Goal: Book appointment/travel/reservation

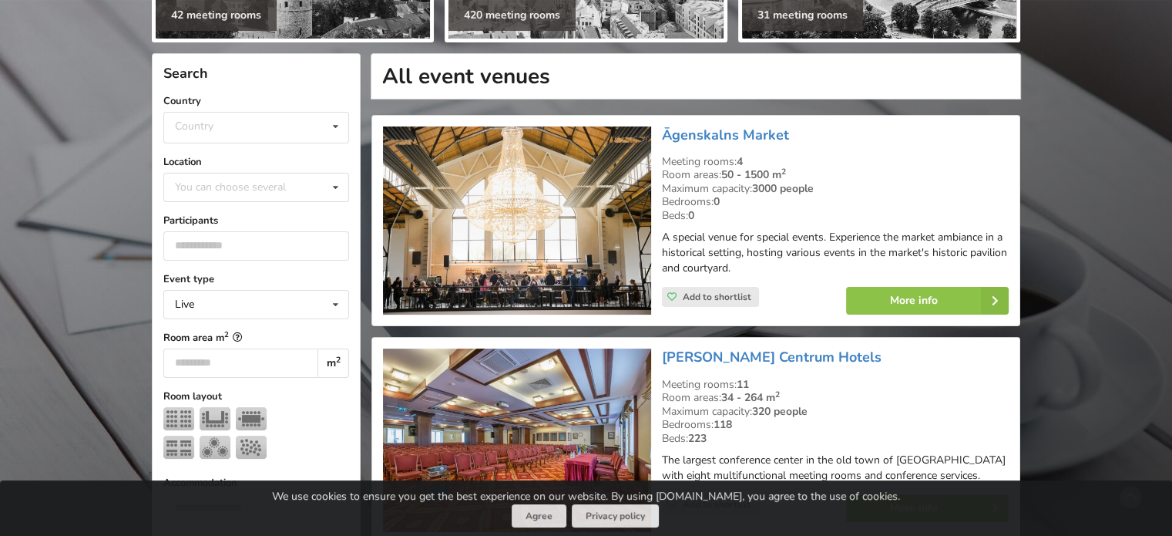
scroll to position [307, 0]
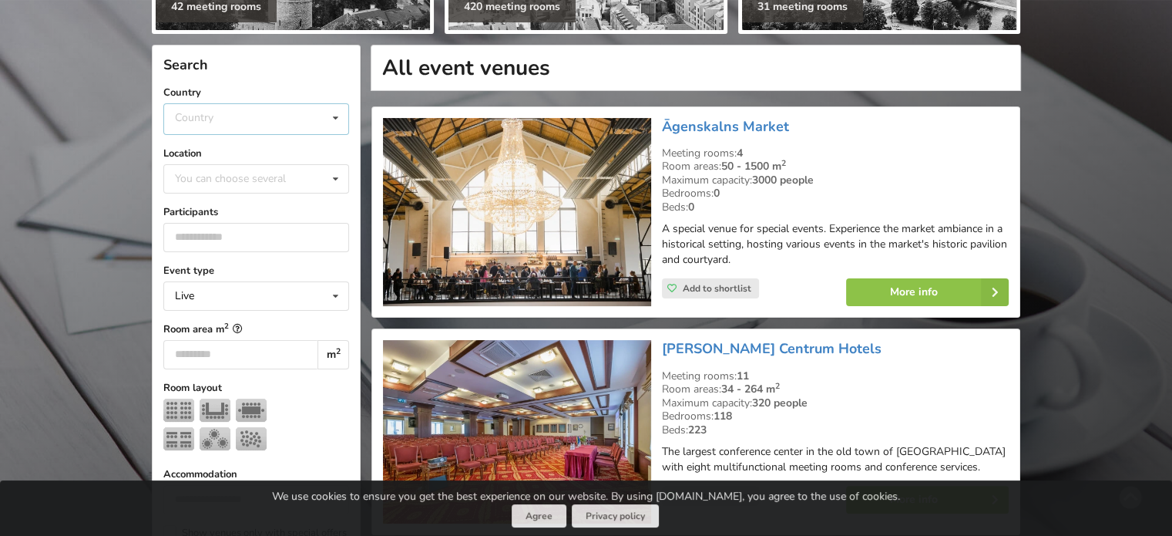
click at [240, 116] on div "Country [GEOGRAPHIC_DATA] [GEOGRAPHIC_DATA] [GEOGRAPHIC_DATA]" at bounding box center [256, 119] width 186 height 32
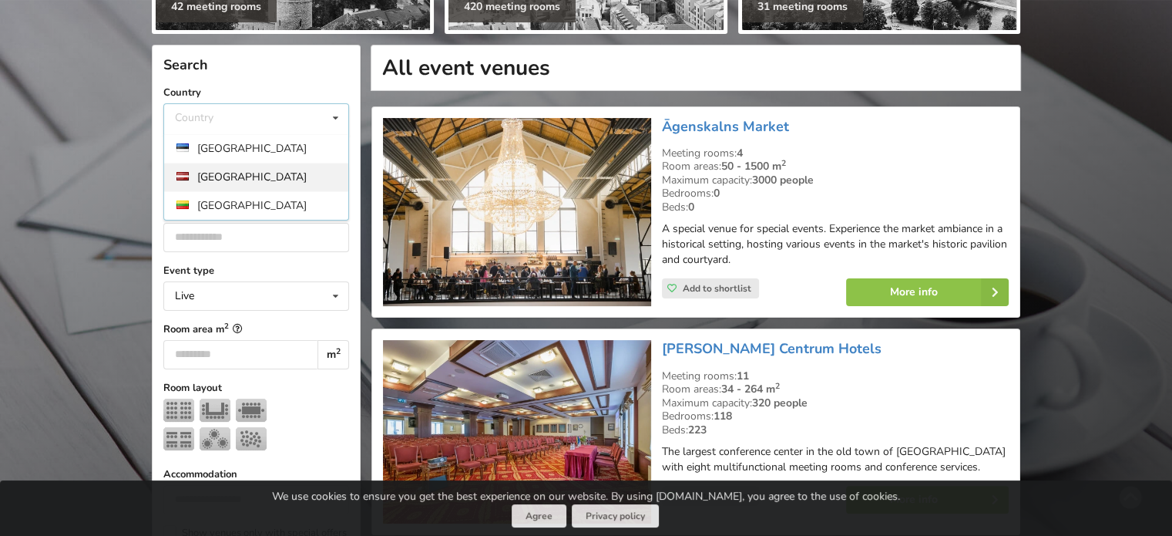
click at [219, 180] on div "[GEOGRAPHIC_DATA]" at bounding box center [256, 177] width 184 height 29
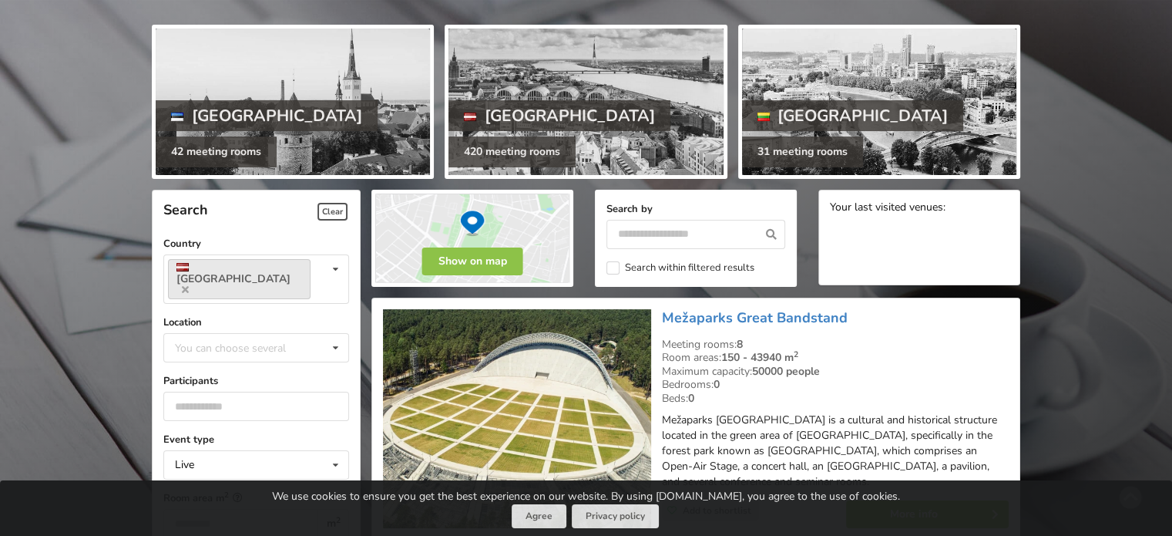
scroll to position [163, 0]
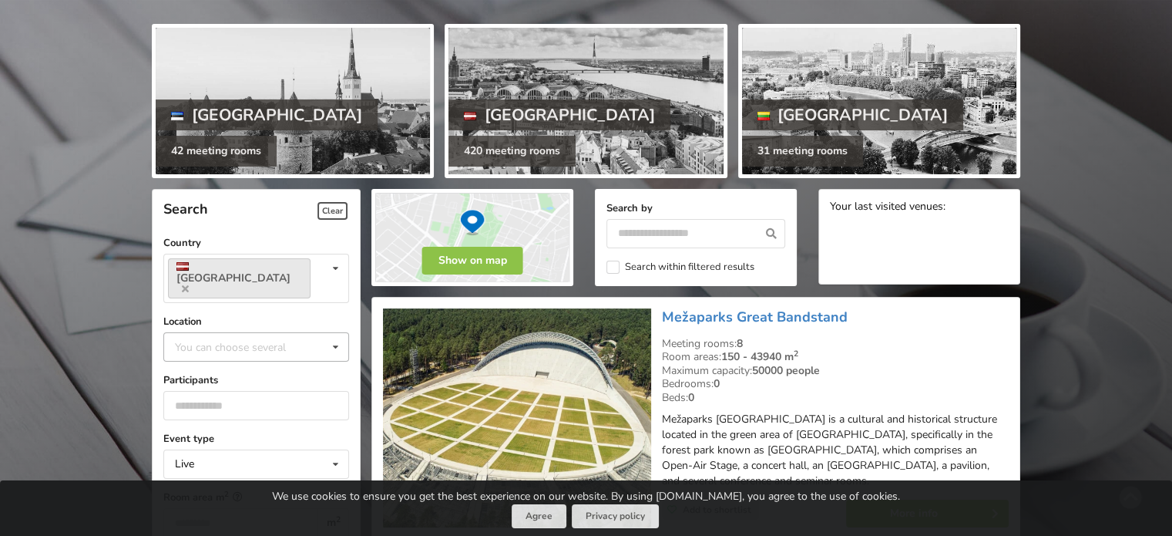
click at [222, 338] on div "You can choose several" at bounding box center [245, 347] width 149 height 18
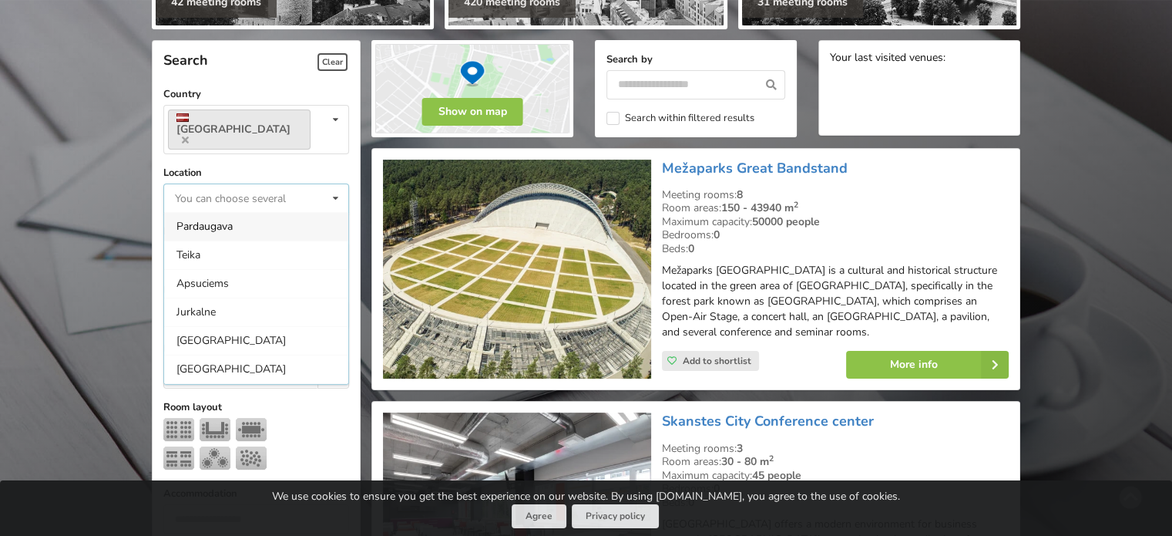
scroll to position [314, 0]
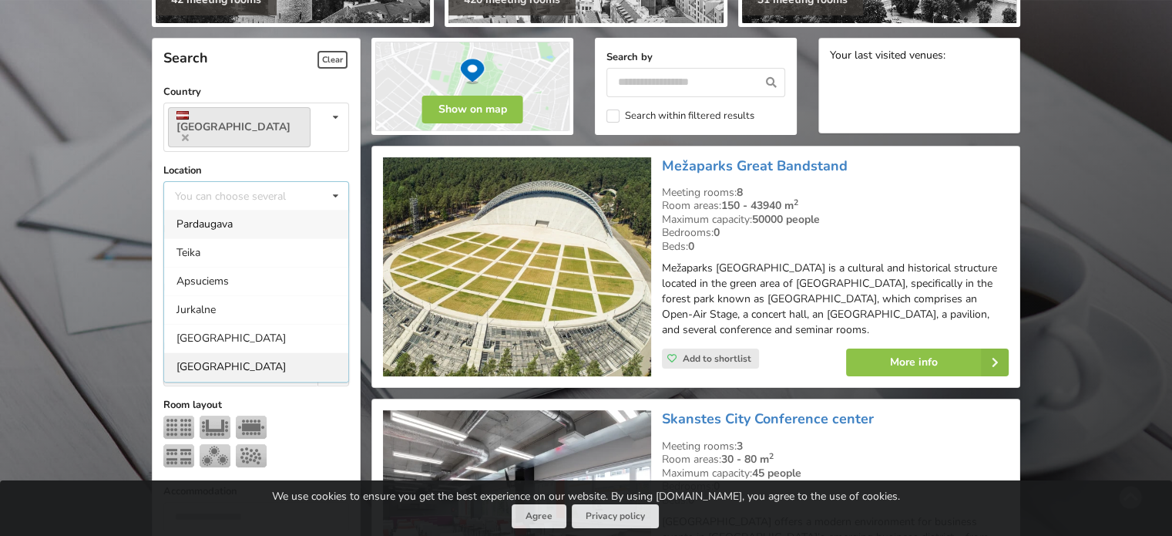
click at [202, 352] on div "[GEOGRAPHIC_DATA]" at bounding box center [256, 366] width 184 height 29
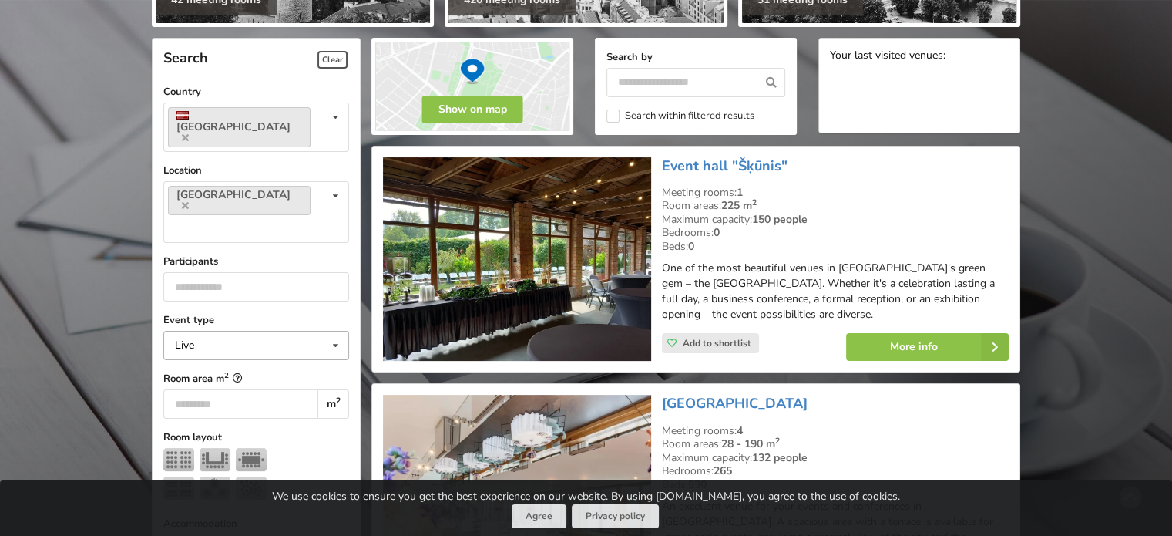
scroll to position [345, 0]
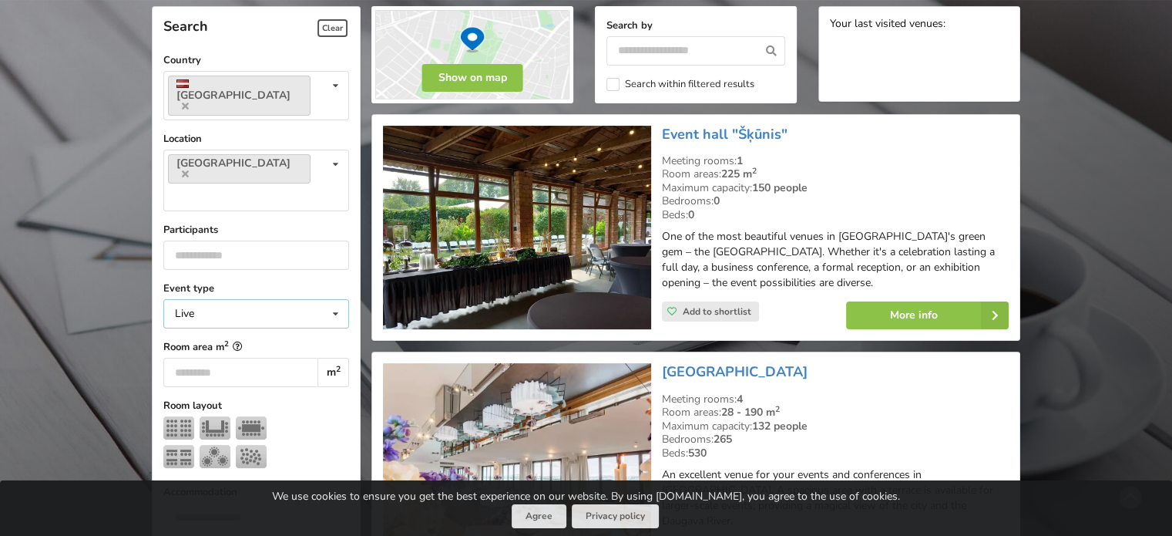
click at [279, 299] on div "Live Live Online Hybrid (Live + Online)" at bounding box center [256, 313] width 186 height 29
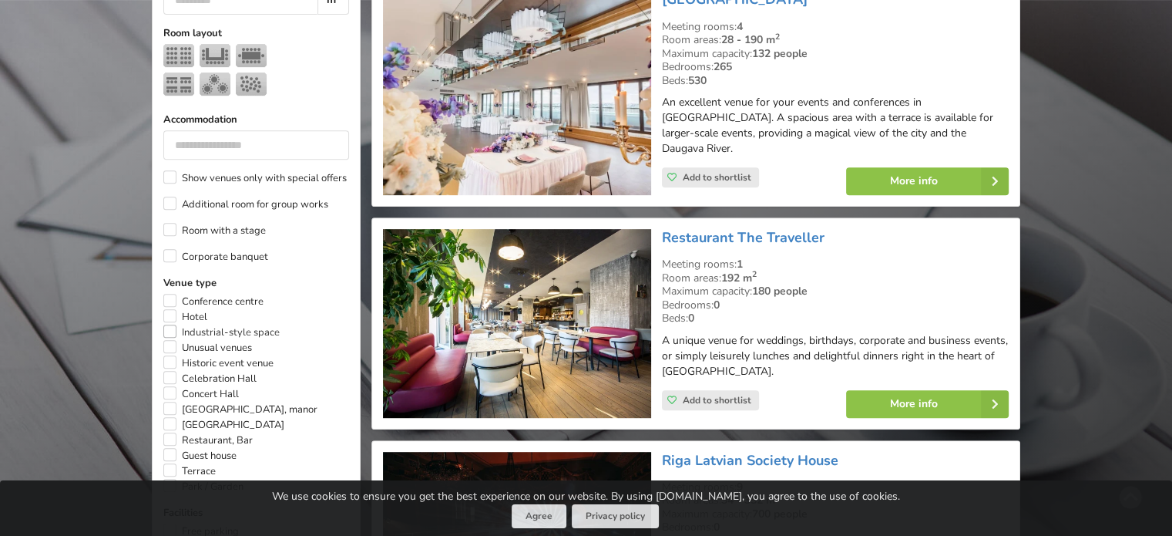
scroll to position [759, 0]
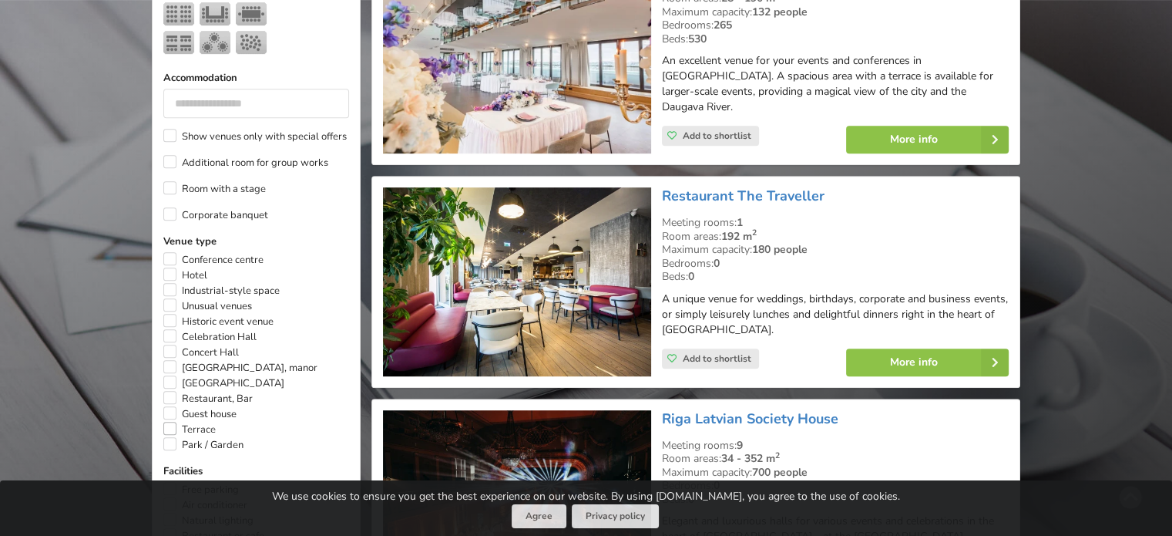
click at [177, 422] on label "Terrace" at bounding box center [189, 429] width 52 height 15
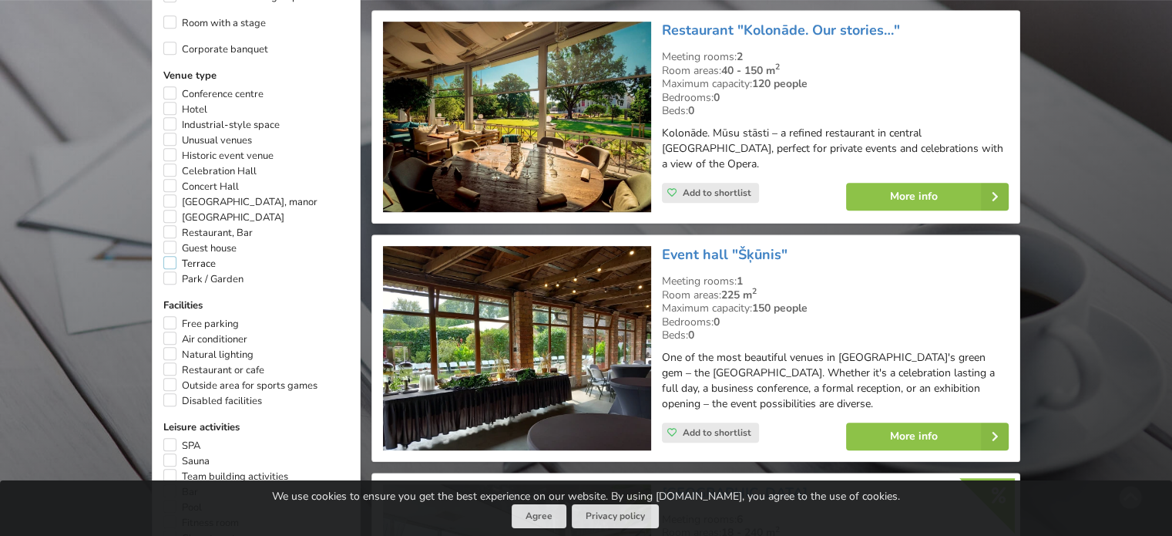
scroll to position [895, 0]
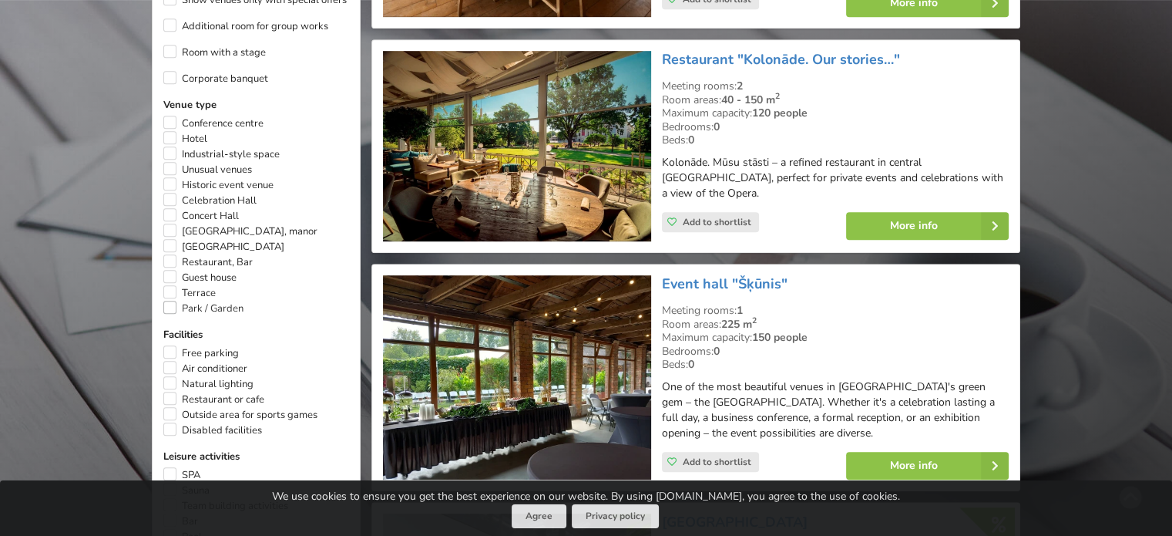
click at [173, 301] on label "Park / Garden" at bounding box center [203, 308] width 80 height 15
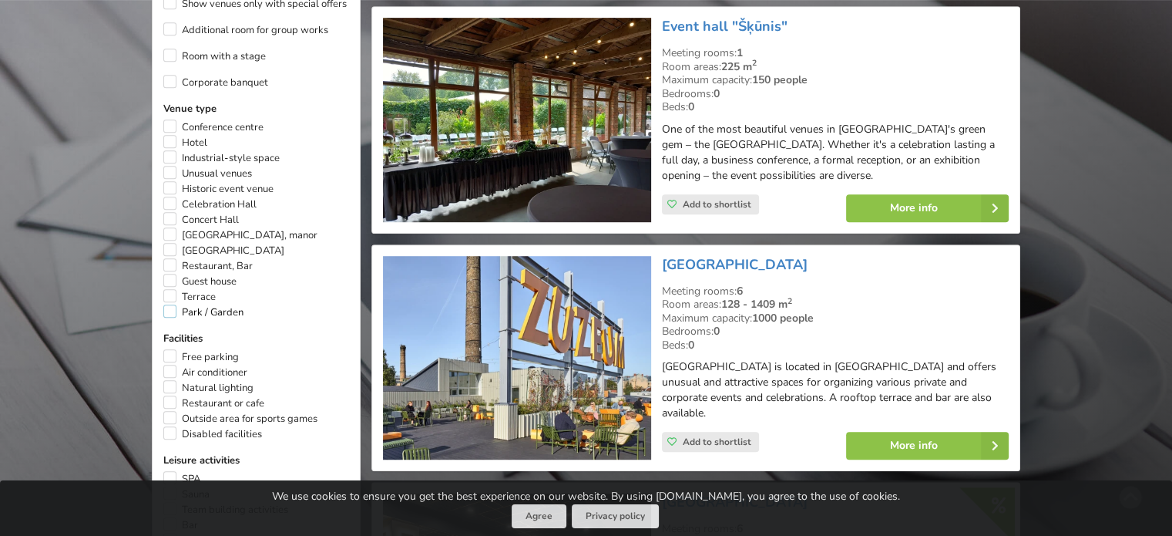
scroll to position [894, 0]
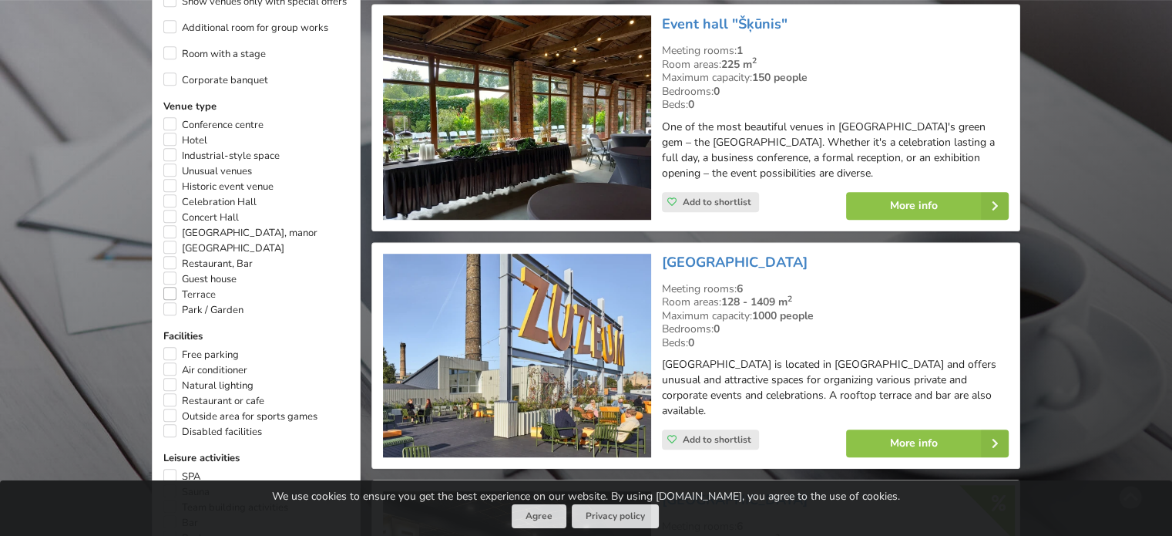
click at [174, 287] on label "Terrace" at bounding box center [189, 294] width 52 height 15
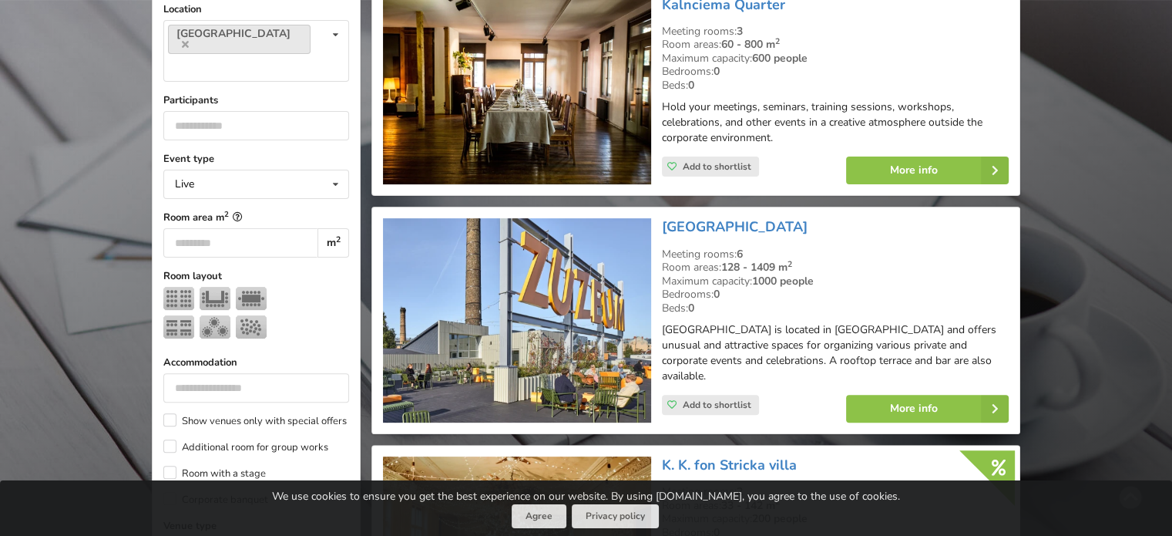
scroll to position [384, 0]
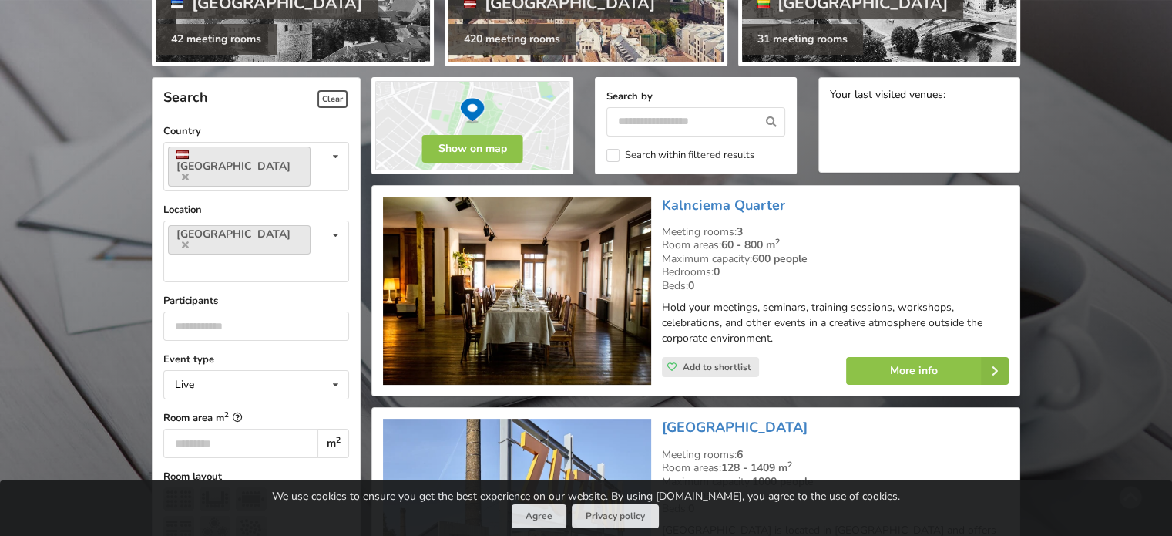
scroll to position [267, 0]
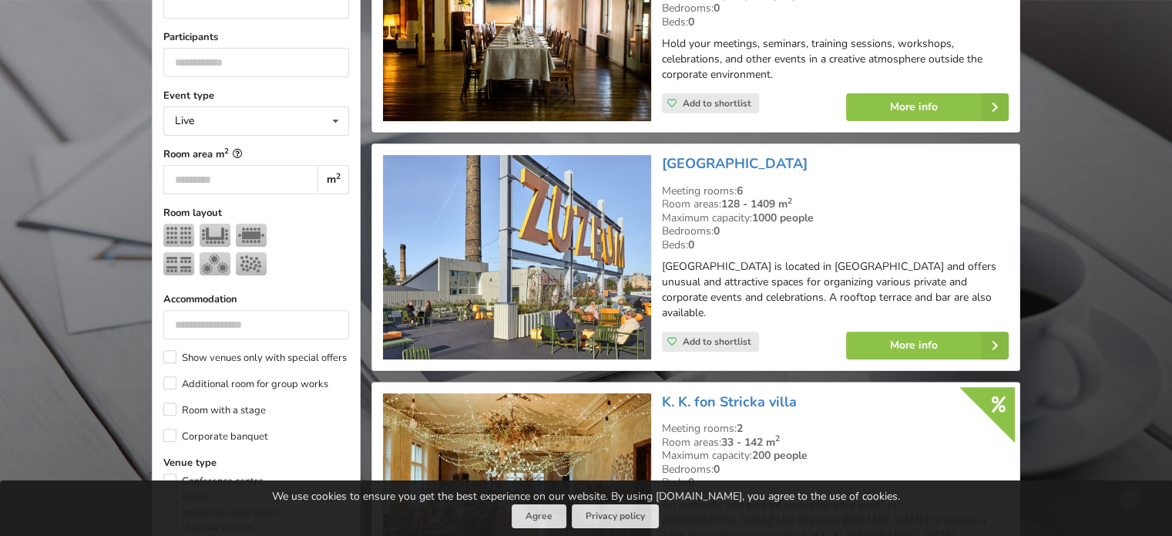
scroll to position [764, 0]
